Goal: Task Accomplishment & Management: Use online tool/utility

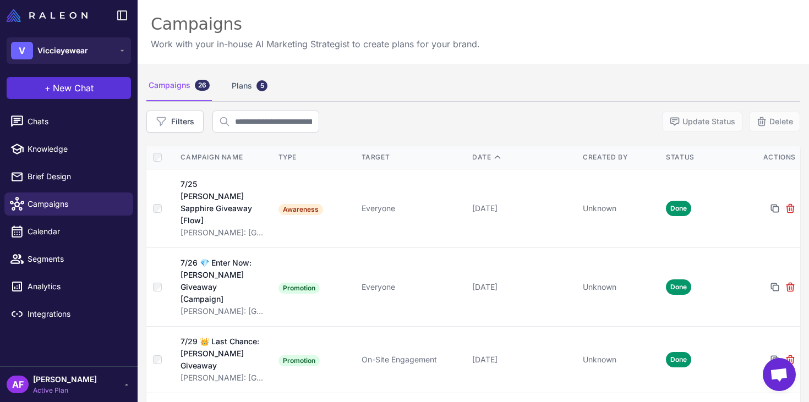
click at [64, 91] on span "New Chat" at bounding box center [73, 87] width 41 height 13
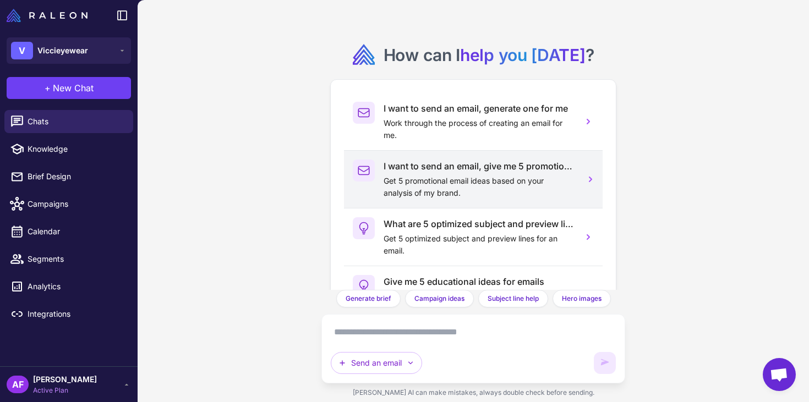
scroll to position [61, 0]
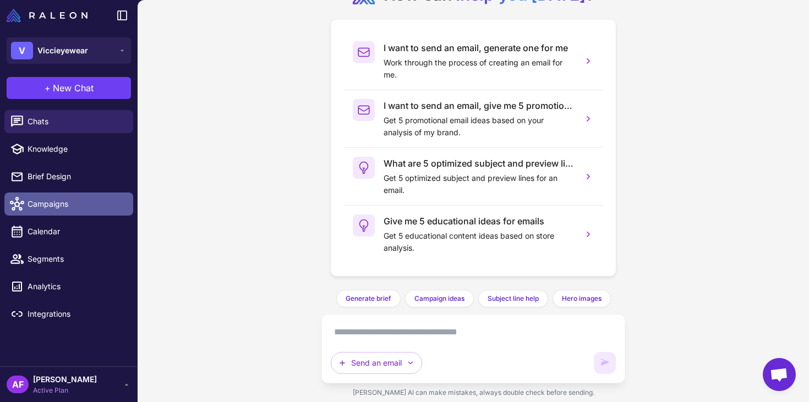
click at [48, 200] on span "Campaigns" at bounding box center [76, 204] width 97 height 12
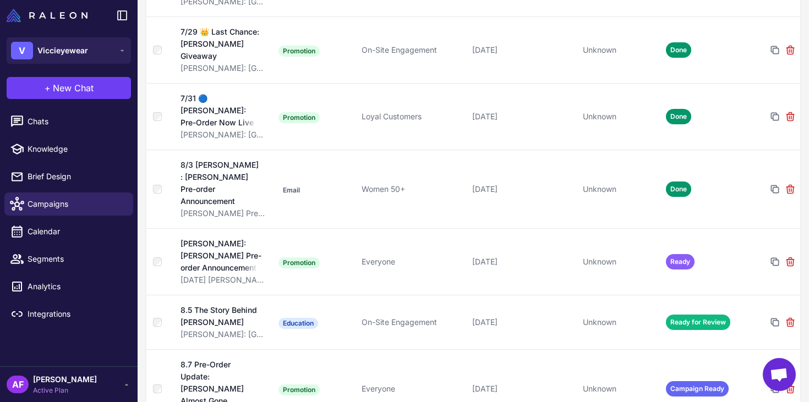
scroll to position [323, 0]
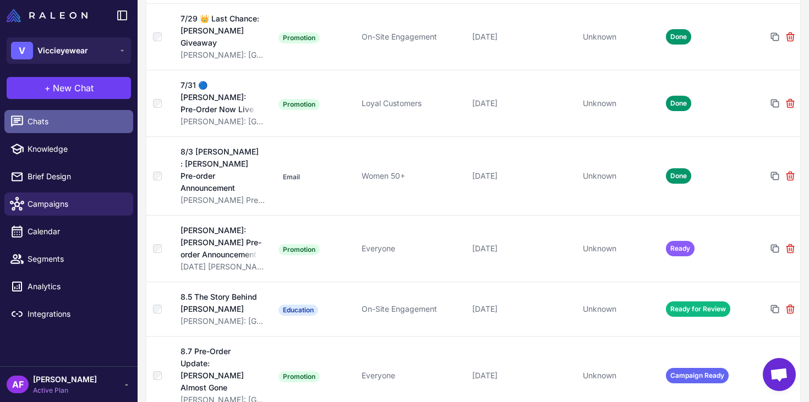
click at [74, 121] on span "Chats" at bounding box center [76, 122] width 97 height 12
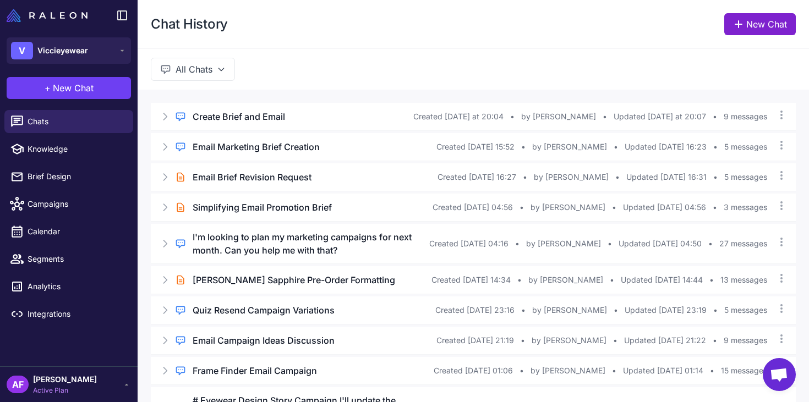
click at [748, 23] on link "New Chat" at bounding box center [760, 24] width 72 height 22
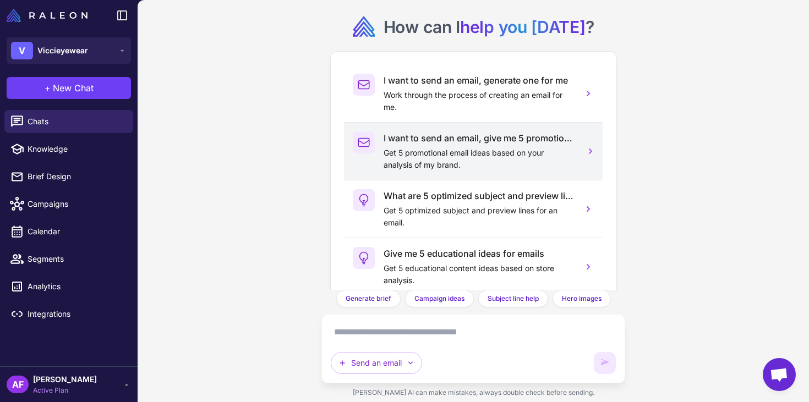
scroll to position [61, 0]
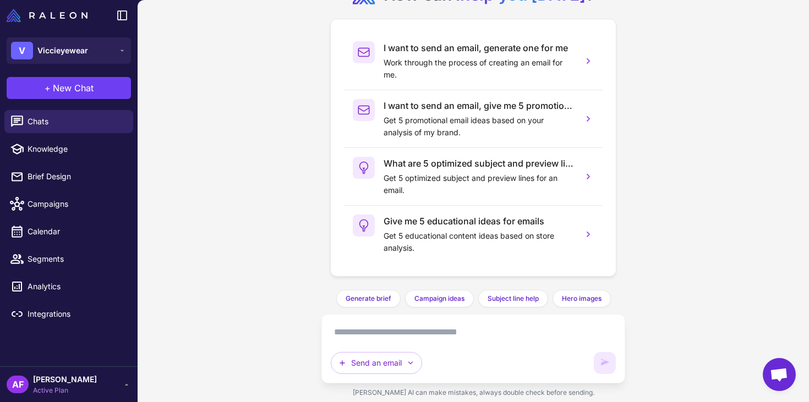
click at [497, 336] on textarea at bounding box center [473, 332] width 284 height 18
click at [392, 361] on button "Send an email" at bounding box center [376, 363] width 91 height 22
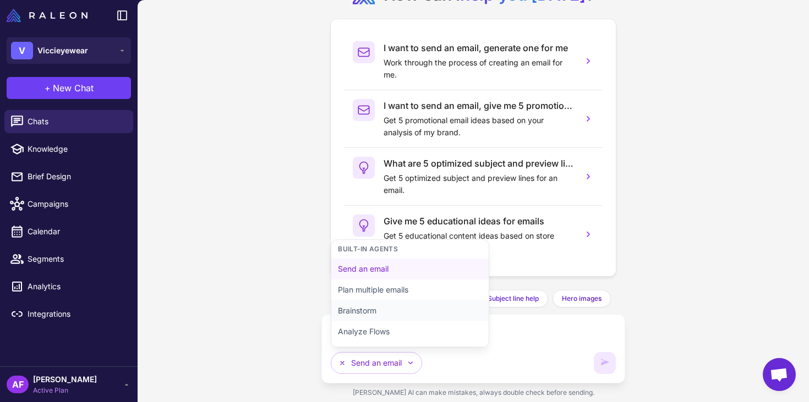
click at [366, 310] on button "Brainstorm" at bounding box center [409, 310] width 157 height 21
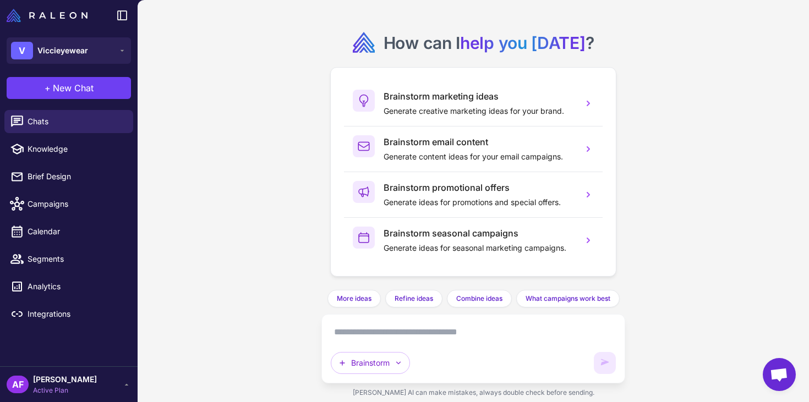
scroll to position [12, 0]
click at [387, 362] on button "Brainstorm" at bounding box center [370, 363] width 79 height 22
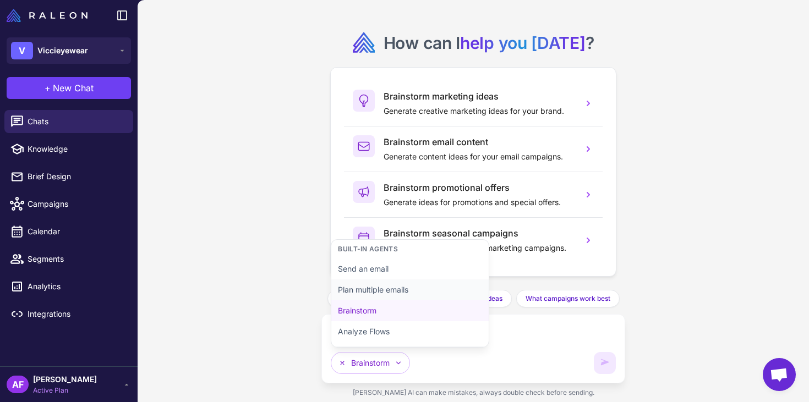
click at [395, 287] on button "Plan multiple emails" at bounding box center [409, 289] width 157 height 21
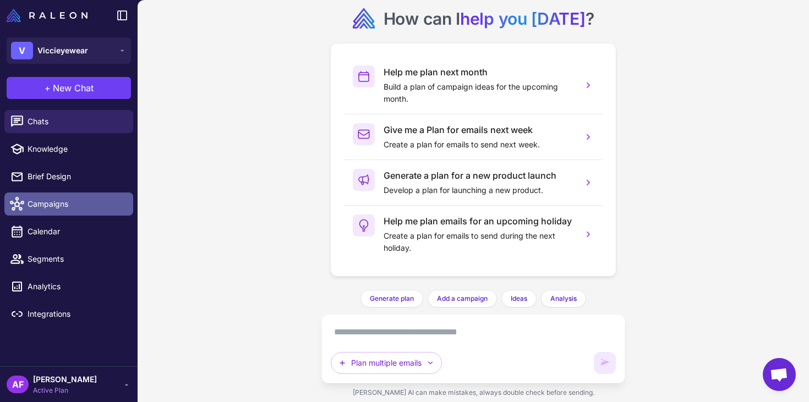
click at [56, 206] on span "Campaigns" at bounding box center [76, 204] width 97 height 12
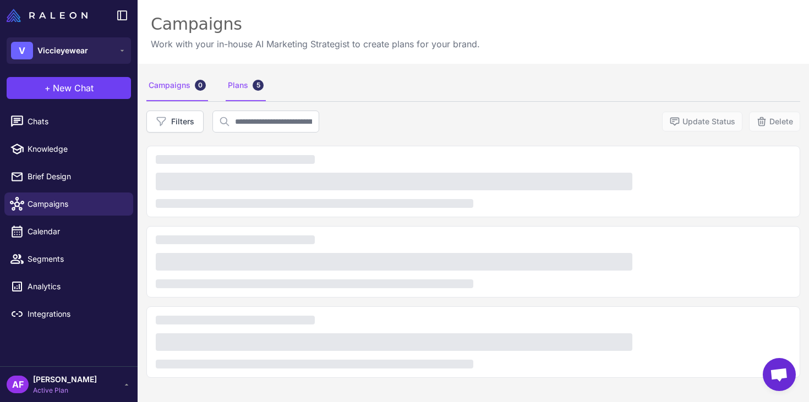
click at [245, 89] on div "Plans 5" at bounding box center [246, 85] width 40 height 31
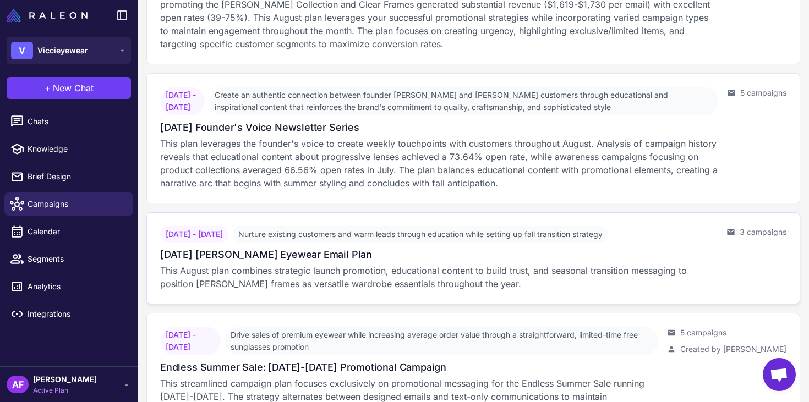
scroll to position [393, 0]
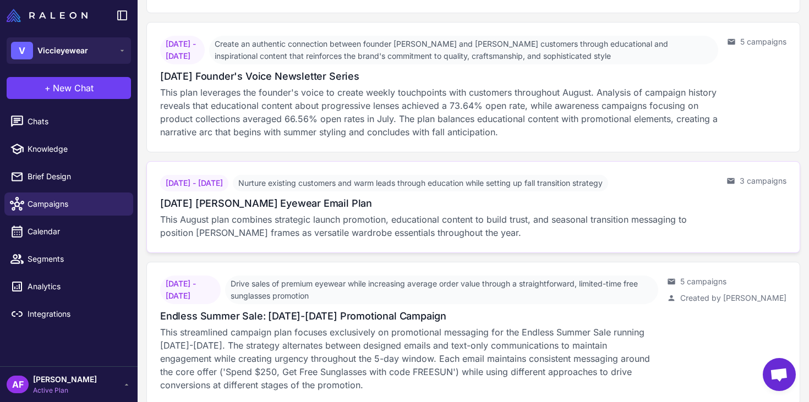
click at [268, 213] on p "This August plan combines strategic launch promotion, educational content to bu…" at bounding box center [438, 226] width 557 height 26
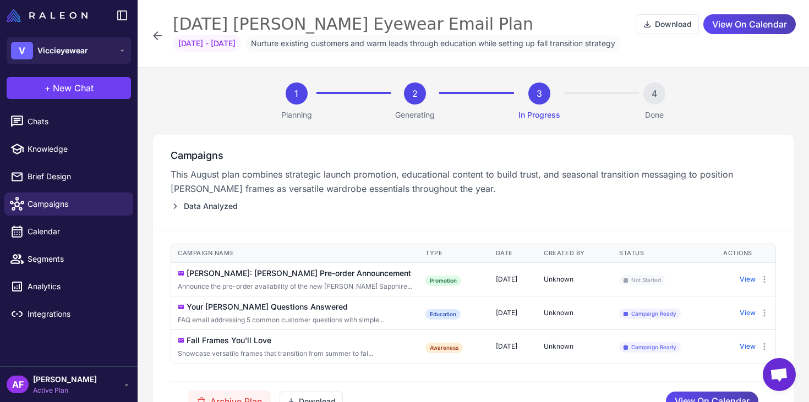
click at [160, 35] on icon at bounding box center [157, 35] width 13 height 13
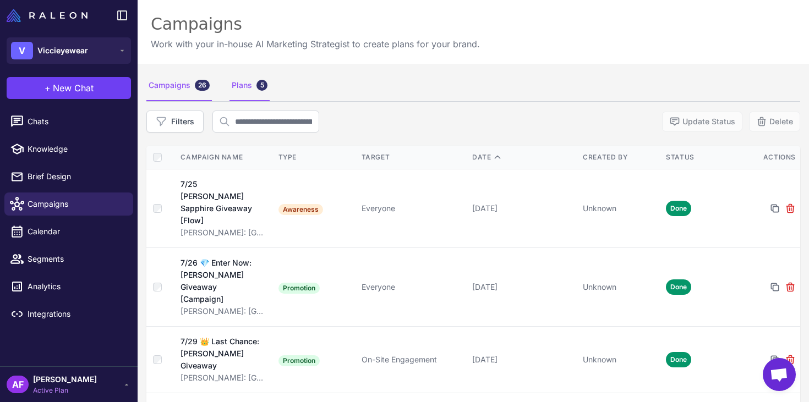
click at [249, 85] on div "Plans 5" at bounding box center [249, 85] width 40 height 31
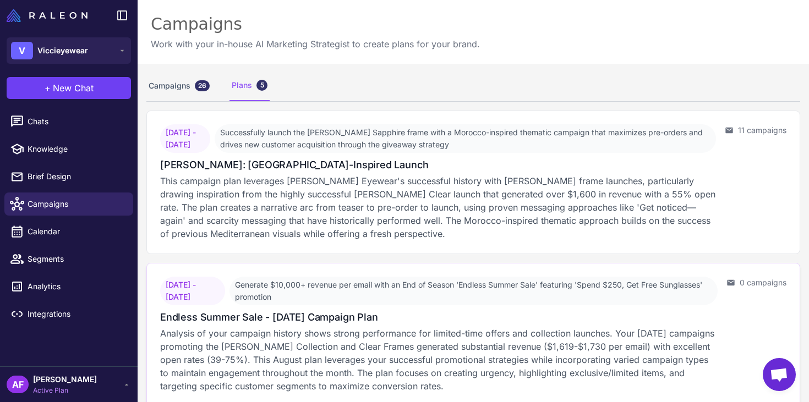
scroll to position [410, 0]
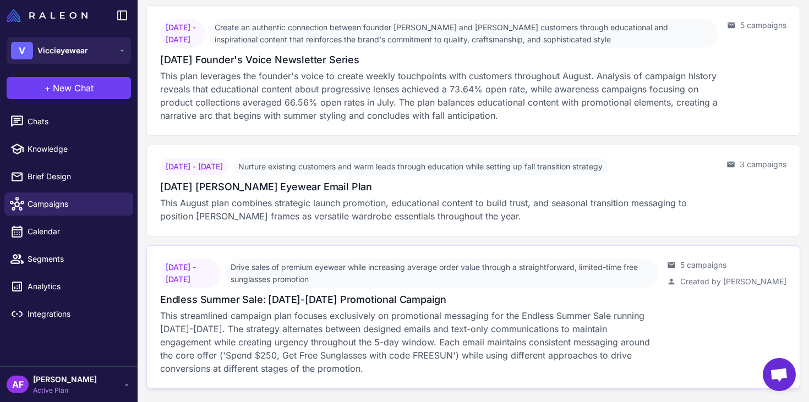
click at [328, 322] on p "This streamlined campaign plan focuses exclusively on promotional messaging for…" at bounding box center [409, 342] width 498 height 66
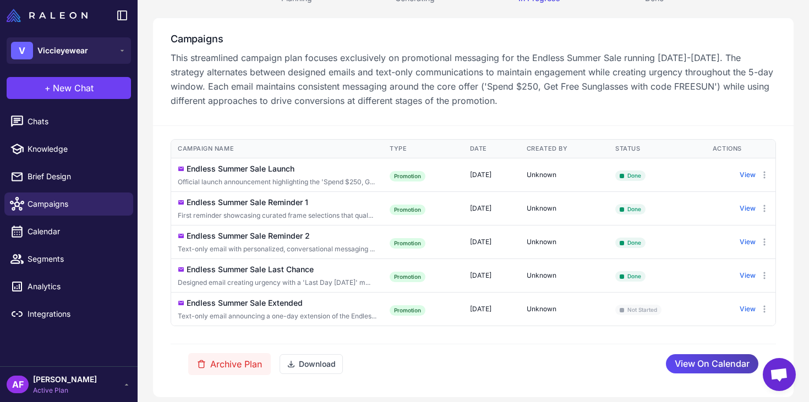
scroll to position [139, 0]
click at [220, 213] on td "Endless Summer Sale Reminder 1 First reminder showcasing curated frame selectio…" at bounding box center [277, 208] width 212 height 34
click at [747, 204] on button "View" at bounding box center [747, 209] width 16 height 10
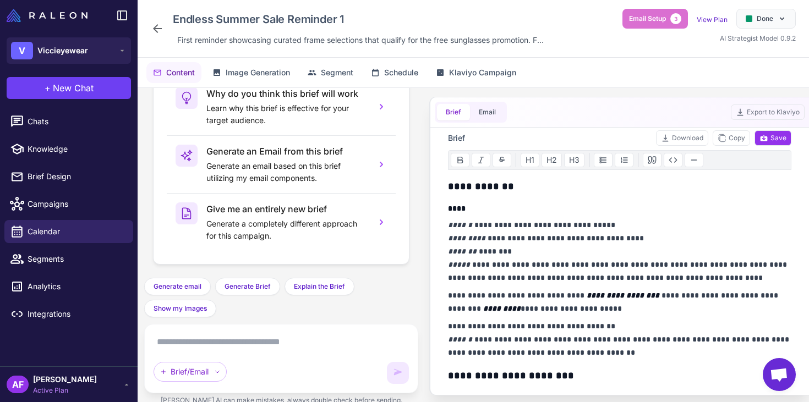
scroll to position [112, 0]
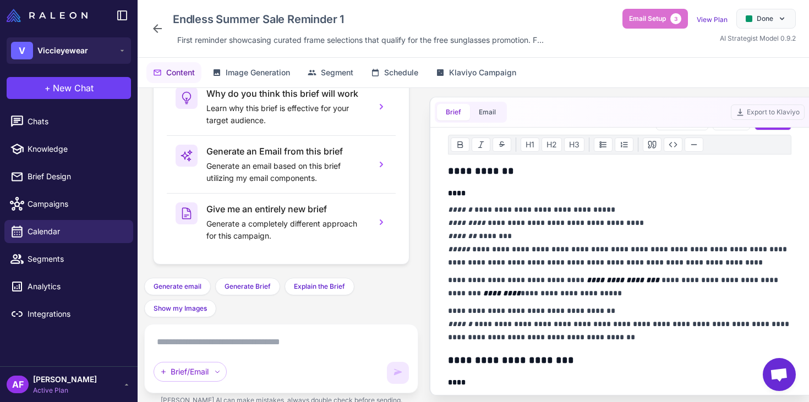
click at [489, 169] on h3 "**********" at bounding box center [619, 170] width 343 height 15
click at [499, 326] on p "**********" at bounding box center [619, 324] width 343 height 40
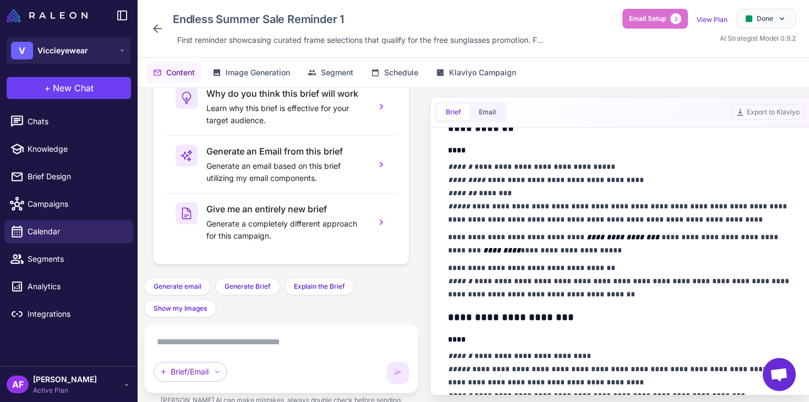
scroll to position [147, 0]
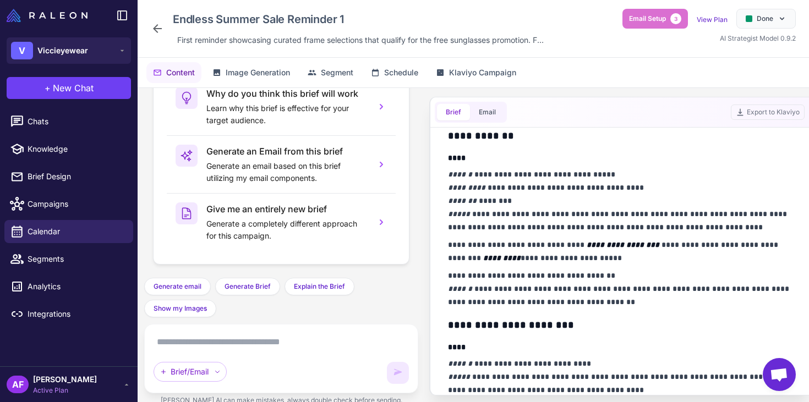
click at [497, 259] on p "**********" at bounding box center [619, 251] width 343 height 26
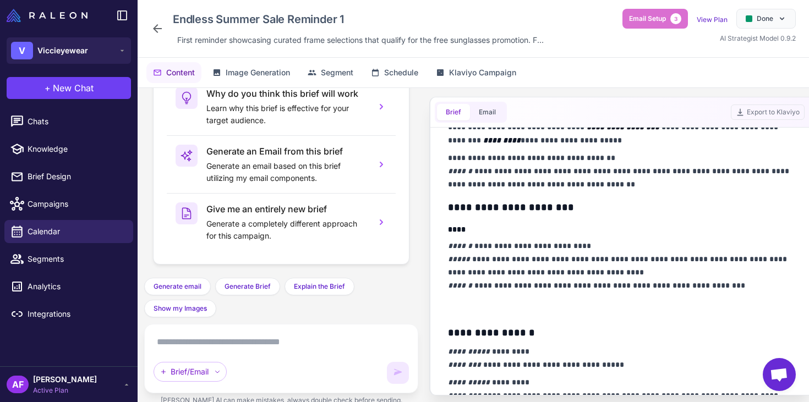
scroll to position [266, 0]
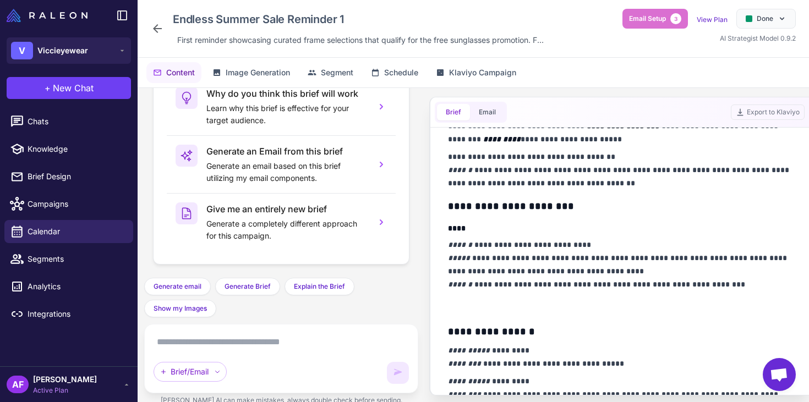
click at [523, 270] on p "**********" at bounding box center [619, 264] width 343 height 53
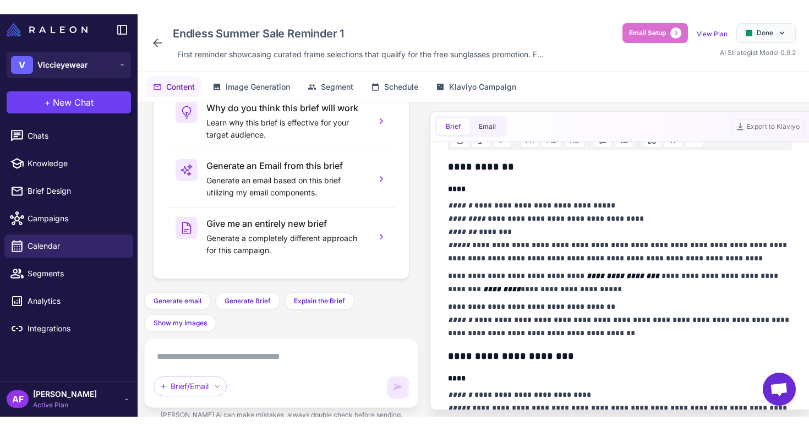
scroll to position [139, 0]
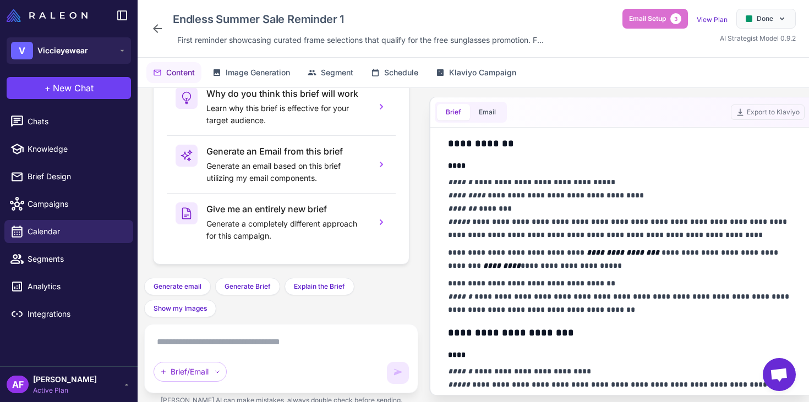
click at [524, 253] on p "**********" at bounding box center [619, 259] width 343 height 26
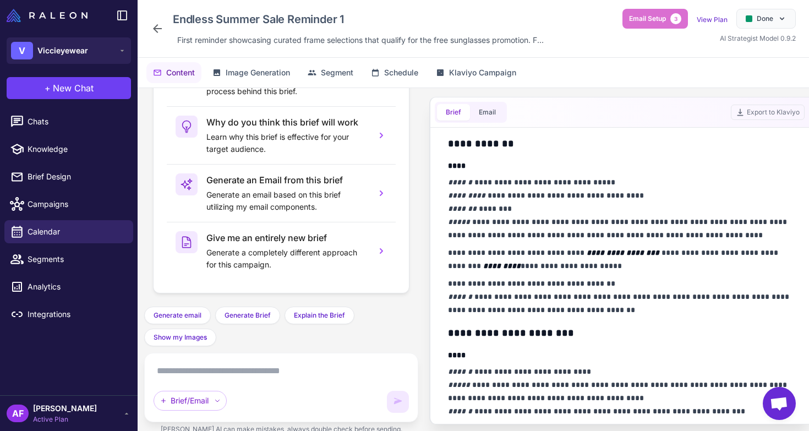
scroll to position [97, 0]
